Goal: Task Accomplishment & Management: Complete application form

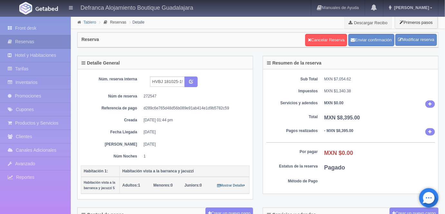
click at [89, 21] on link "Tablero" at bounding box center [89, 22] width 13 height 5
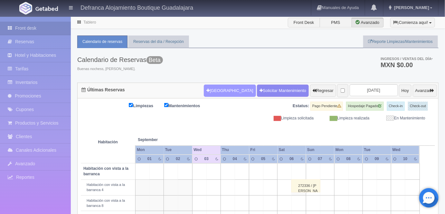
click at [216, 88] on button "[GEOGRAPHIC_DATA]" at bounding box center [230, 90] width 52 height 12
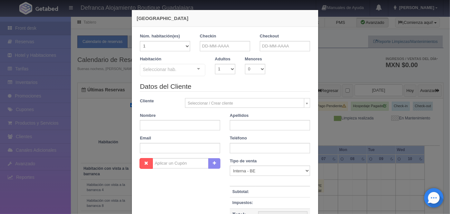
checkbox input "false"
click at [202, 46] on input "text" at bounding box center [225, 46] width 50 height 10
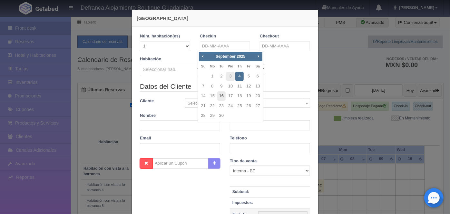
click at [222, 96] on link "16" at bounding box center [221, 95] width 8 height 9
type input "[DATE]"
checkbox input "false"
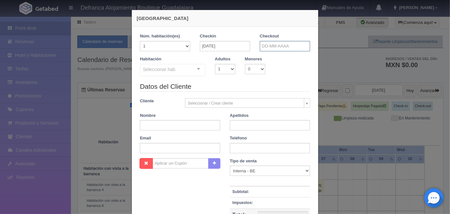
click at [263, 45] on input "text" at bounding box center [285, 46] width 50 height 10
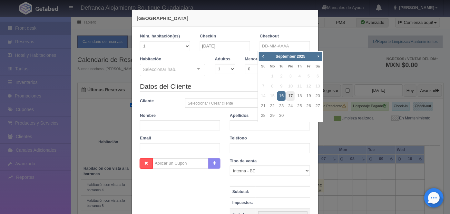
click at [291, 96] on link "17" at bounding box center [290, 95] width 8 height 9
type input "[DATE]"
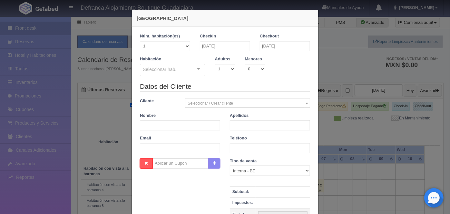
checkbox input "false"
click at [232, 69] on select "1 2 3 4 5 6 7 8 9 10" at bounding box center [225, 69] width 20 height 10
select select "2"
click at [215, 64] on select "1 2 3 4 5 6 7 8 9 10" at bounding box center [225, 69] width 20 height 10
click at [196, 70] on div at bounding box center [198, 69] width 13 height 10
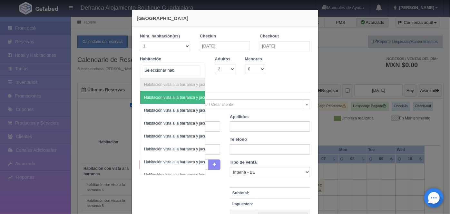
scroll to position [0, 37]
click at [167, 149] on span "Habitación vista a la barranca y jacuzzi 5" at bounding box center [146, 149] width 70 height 5
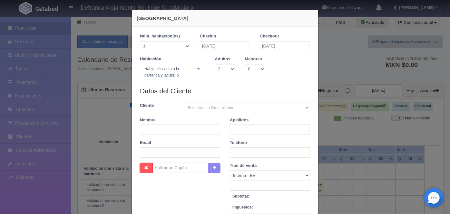
checkbox input "false"
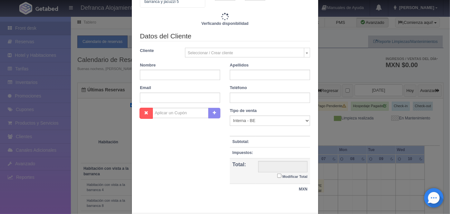
scroll to position [75, 0]
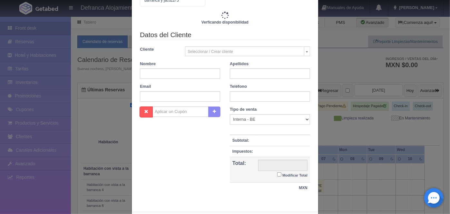
type input "8395.00"
checkbox input "false"
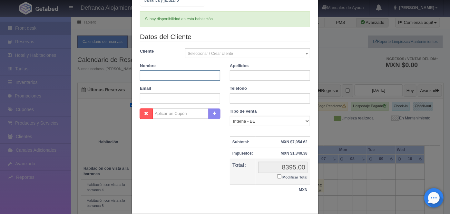
click at [156, 76] on input "text" at bounding box center [180, 75] width 80 height 10
type input "[PERSON_NAME]"
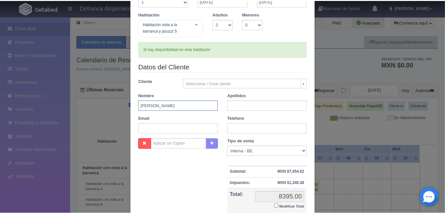
scroll to position [106, 0]
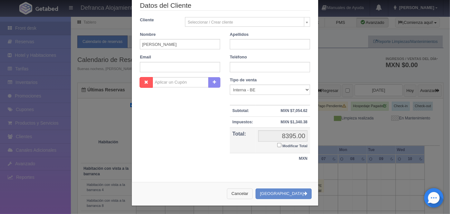
click at [249, 190] on button "Cancelar" at bounding box center [240, 193] width 26 height 11
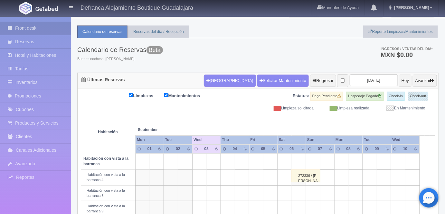
scroll to position [0, 0]
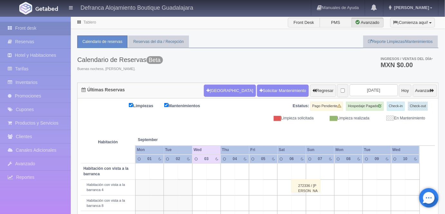
click at [87, 23] on link "Tablero" at bounding box center [89, 22] width 13 height 5
